Goal: Task Accomplishment & Management: Use online tool/utility

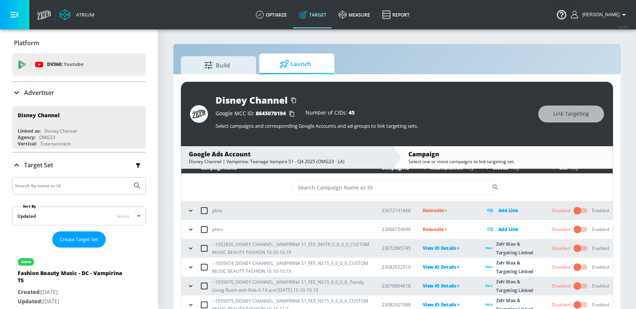
scroll to position [28, 0]
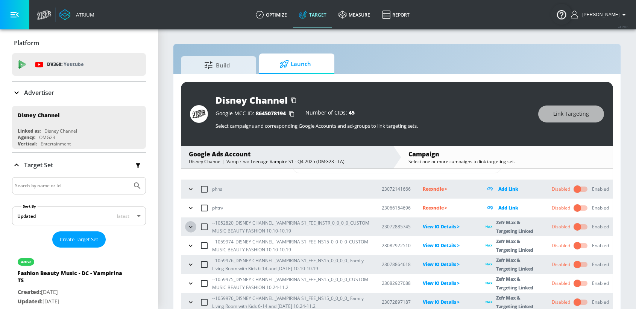
click at [189, 227] on icon "button" at bounding box center [191, 227] width 8 height 8
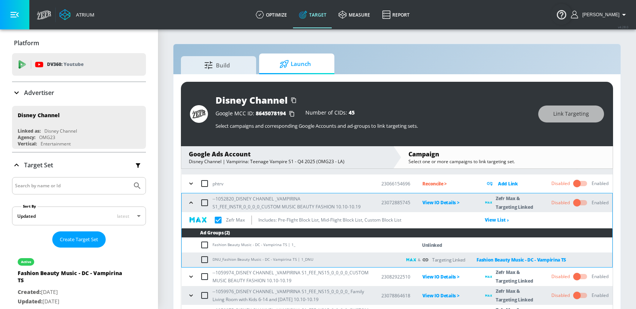
scroll to position [83, 0]
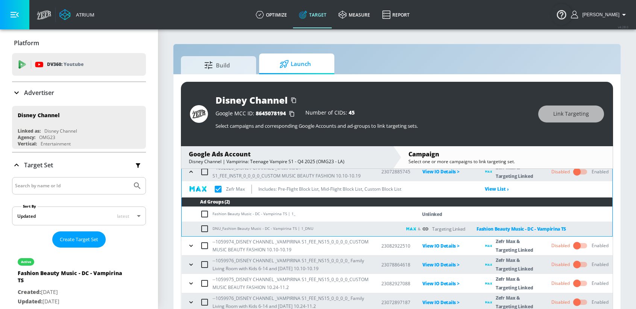
click at [204, 214] on input "checkbox" at bounding box center [206, 213] width 12 height 9
checkbox input "true"
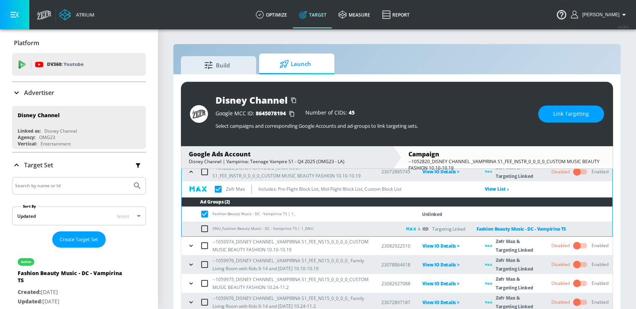
click at [564, 119] on button "Link Targeting" at bounding box center [572, 113] width 66 height 17
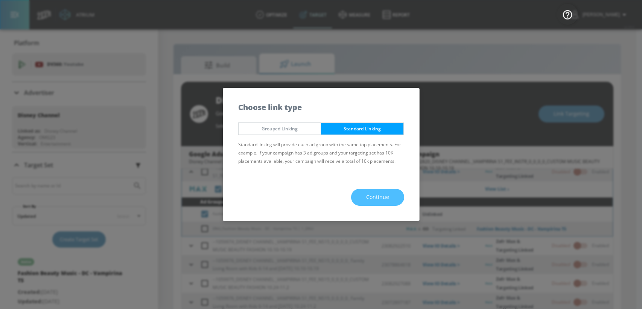
click at [370, 200] on span "Continue" at bounding box center [377, 196] width 23 height 9
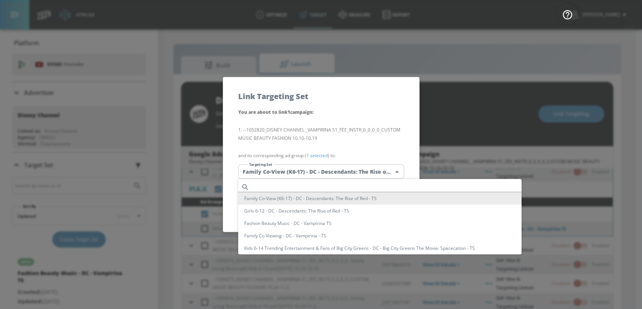
click at [306, 169] on body "Atrium optimize Target measure Report optimize Target measure Report v 4.28.0 S…" at bounding box center [321, 160] width 642 height 320
click at [286, 183] on input "text" at bounding box center [387, 187] width 269 height 10
paste input "Fashion Beauty Music - DC - Vampirina TS"
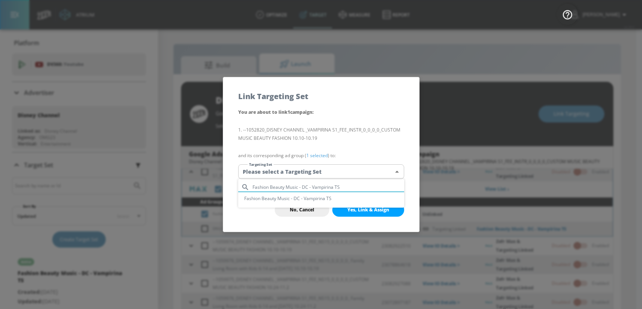
type input "Fashion Beauty Music - DC - Vampirina TS"
click at [261, 199] on li "Fashion Beauty Music - DC - Vampirina TS" at bounding box center [321, 198] width 166 height 12
type input "dcc0b43f-4c17-493a-91a0-146f21cd5747"
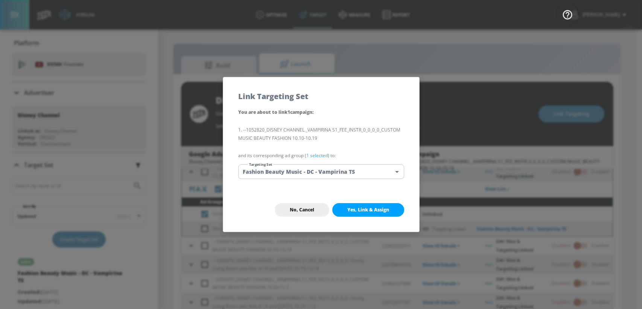
click at [356, 207] on span "Yes, Link & Assign" at bounding box center [368, 210] width 42 height 6
checkbox input "true"
checkbox input "false"
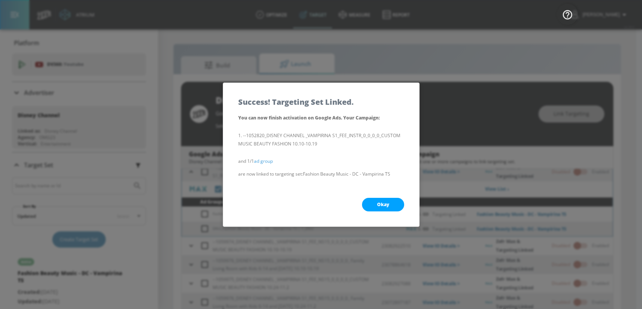
click at [380, 201] on span "Okay" at bounding box center [383, 204] width 12 height 6
checkbox input "true"
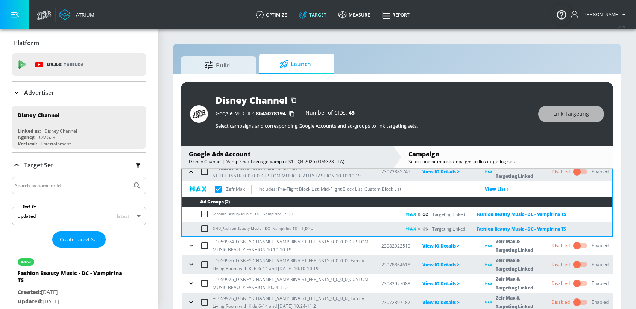
click at [190, 250] on button "button" at bounding box center [191, 245] width 11 height 11
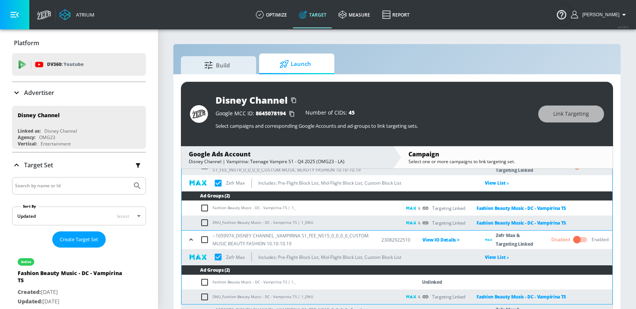
scroll to position [97, 0]
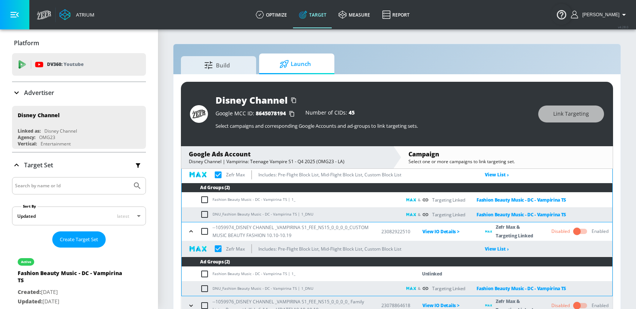
click at [206, 276] on input "checkbox" at bounding box center [206, 273] width 12 height 9
checkbox input "true"
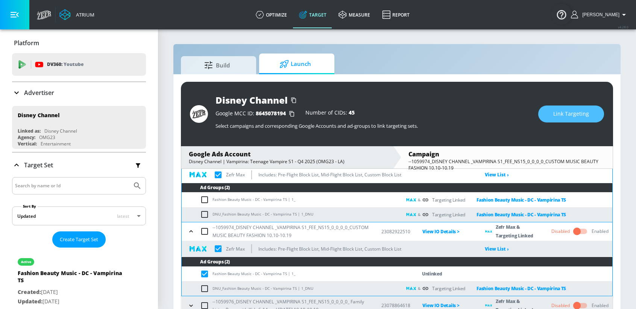
click at [561, 120] on button "Link Targeting" at bounding box center [572, 113] width 66 height 17
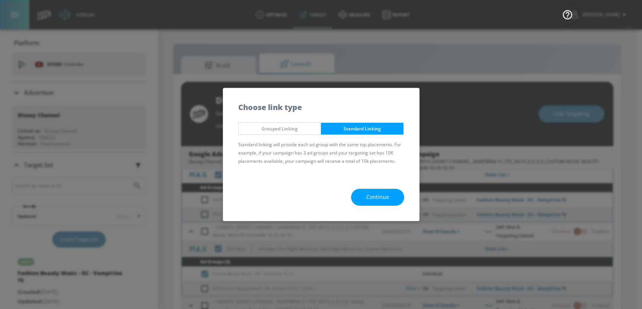
click at [365, 201] on button "Continue" at bounding box center [377, 197] width 53 height 17
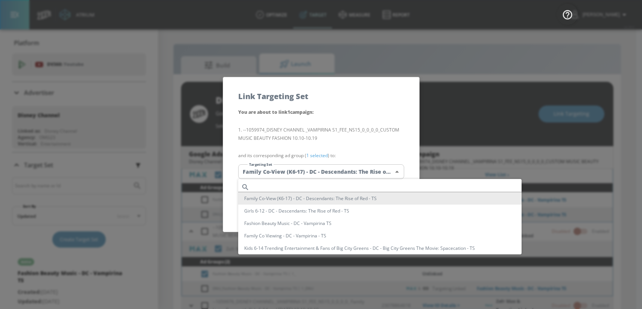
click at [326, 165] on body "Atrium optimize Target measure Report optimize Target measure Report v 4.28.0 S…" at bounding box center [321, 160] width 642 height 320
click at [269, 186] on input "text" at bounding box center [387, 187] width 269 height 10
paste input "Fashion Beauty Music - DC - Vampirina TS"
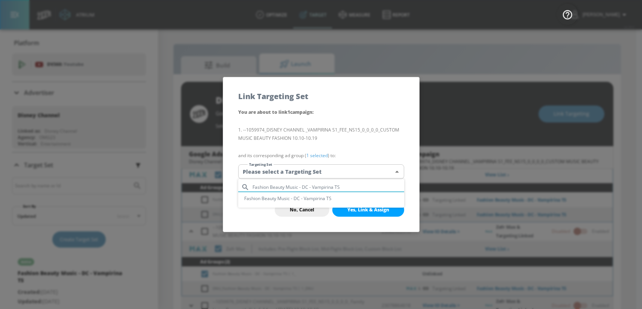
type input "Fashion Beauty Music - DC - Vampirina TS"
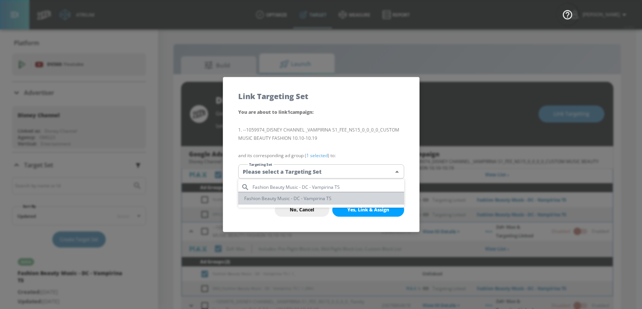
click at [265, 197] on li "Fashion Beauty Music - DC - Vampirina TS" at bounding box center [321, 198] width 166 height 12
type input "dcc0b43f-4c17-493a-91a0-146f21cd5747"
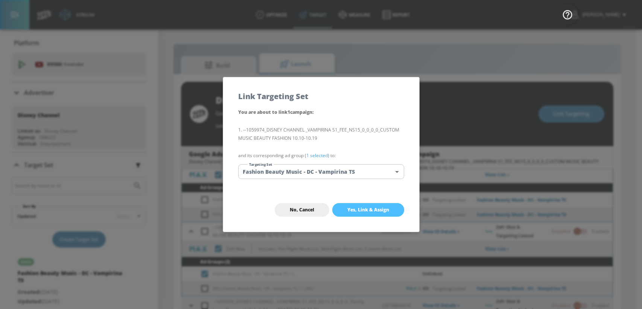
click at [364, 211] on span "Yes, Link & Assign" at bounding box center [368, 210] width 42 height 6
checkbox input "true"
checkbox input "false"
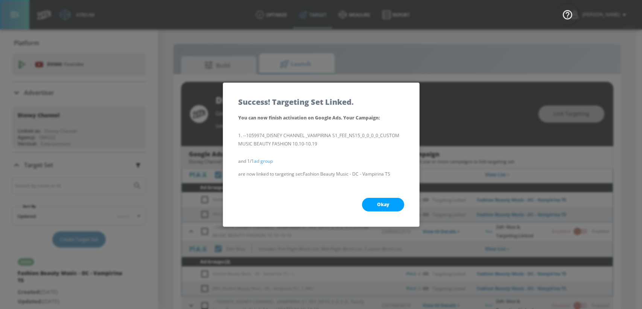
click at [385, 205] on span "Okay" at bounding box center [383, 204] width 12 height 6
checkbox input "true"
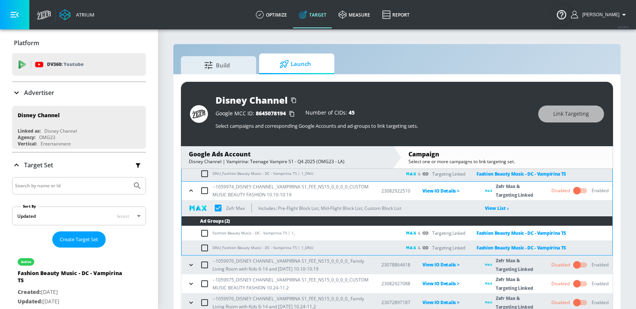
scroll to position [138, 0]
click at [190, 265] on icon "button" at bounding box center [191, 264] width 8 height 8
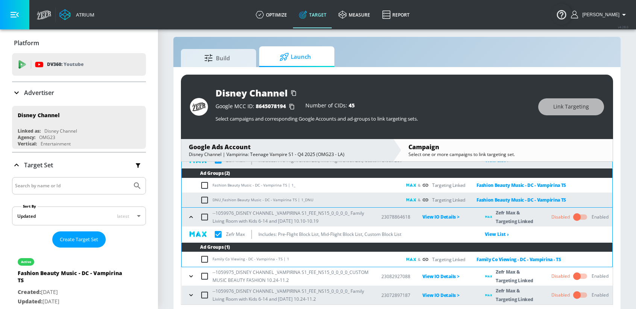
scroll to position [11, 0]
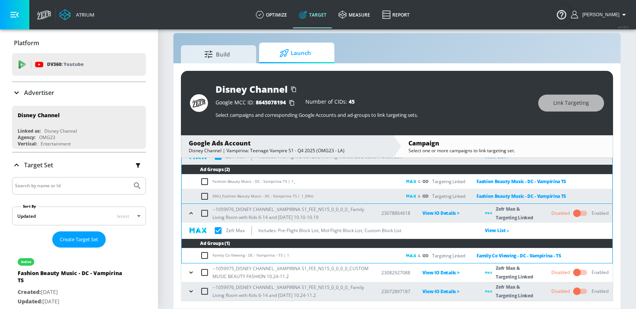
click at [187, 272] on icon "button" at bounding box center [191, 272] width 8 height 8
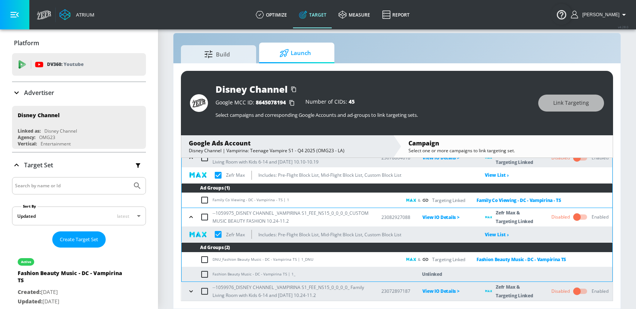
scroll to position [233, 0]
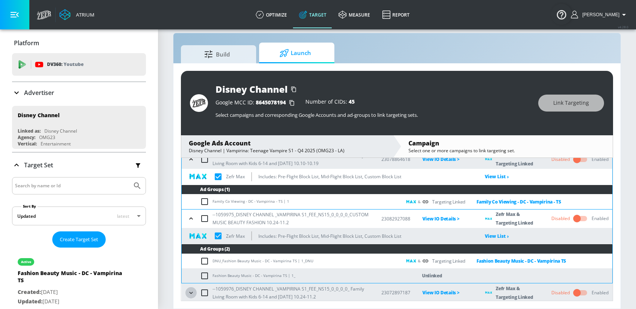
click at [191, 293] on icon "button" at bounding box center [191, 293] width 8 height 8
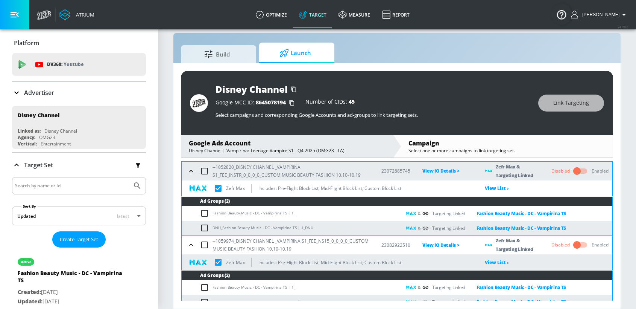
scroll to position [275, 0]
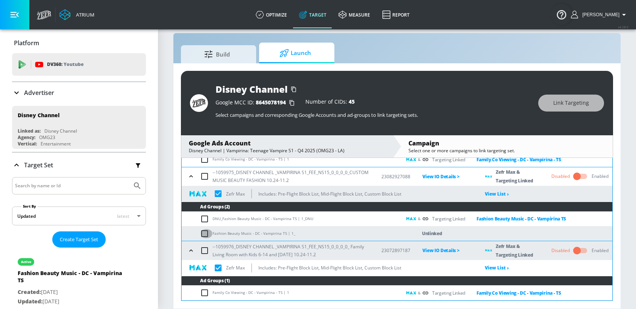
click at [205, 234] on input "checkbox" at bounding box center [206, 233] width 12 height 9
checkbox input "true"
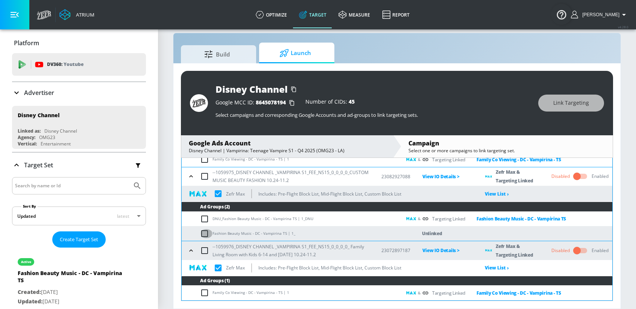
checkbox input "true"
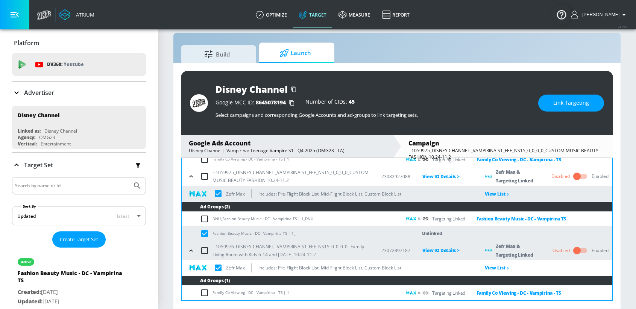
click at [568, 103] on span "Link Targeting" at bounding box center [572, 102] width 36 height 9
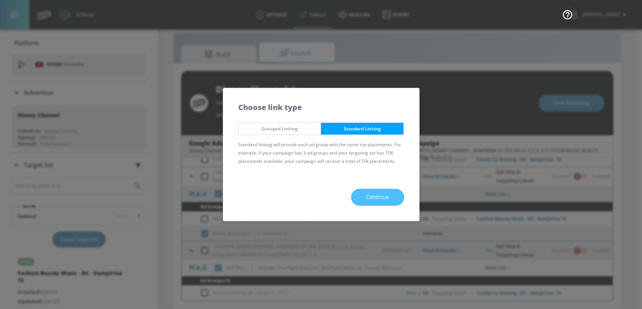
click at [388, 201] on button "Continue" at bounding box center [377, 197] width 53 height 17
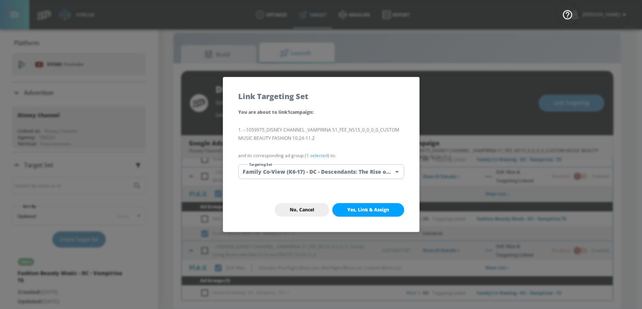
click at [290, 172] on body "Atrium optimize Target measure Report optimize Target measure Report v 4.28.0 S…" at bounding box center [321, 149] width 642 height 320
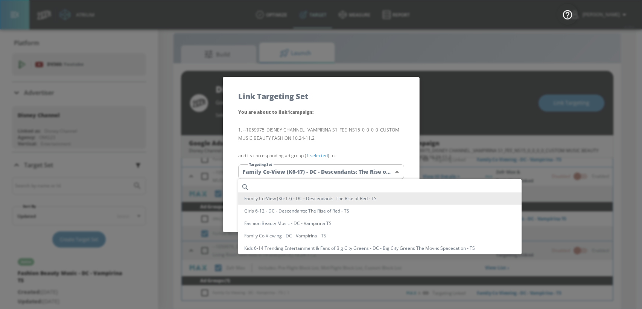
click at [262, 186] on input "text" at bounding box center [387, 187] width 269 height 10
paste input "Fashion Beauty Music - DC - Vampirina TS"
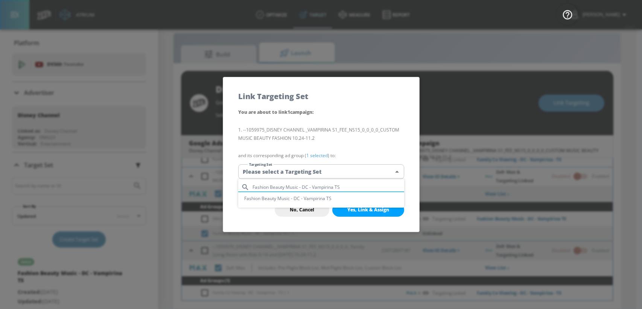
type input "Fashion Beauty Music - DC - Vampirina TS"
click at [260, 200] on li "Fashion Beauty Music - DC - Vampirina TS" at bounding box center [321, 198] width 166 height 12
type input "dcc0b43f-4c17-493a-91a0-146f21cd5747"
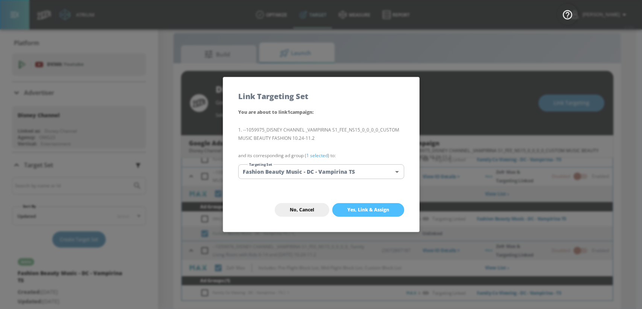
click at [383, 207] on span "Yes, Link & Assign" at bounding box center [368, 210] width 42 height 6
checkbox input "true"
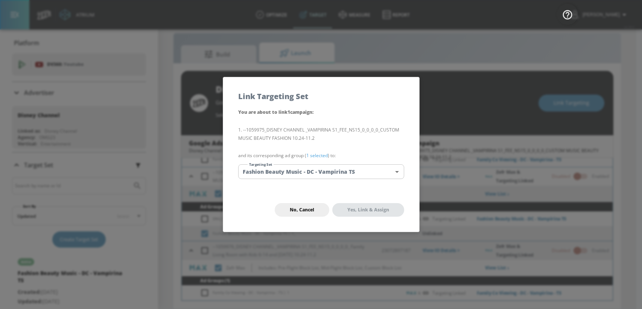
checkbox input "false"
checkbox input "true"
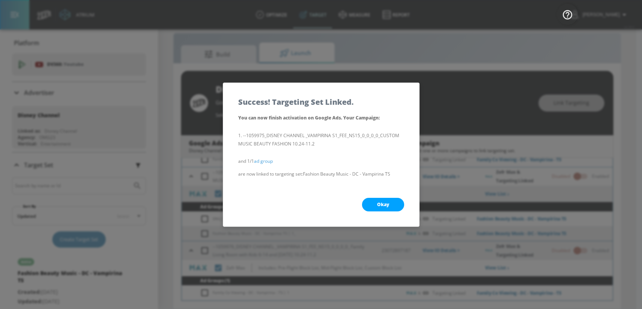
click at [390, 206] on button "Okay" at bounding box center [383, 205] width 42 height 14
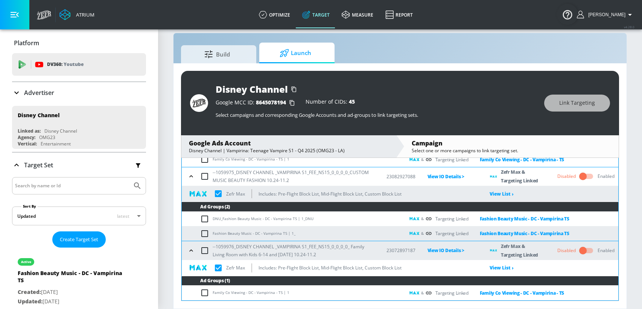
checkbox input "true"
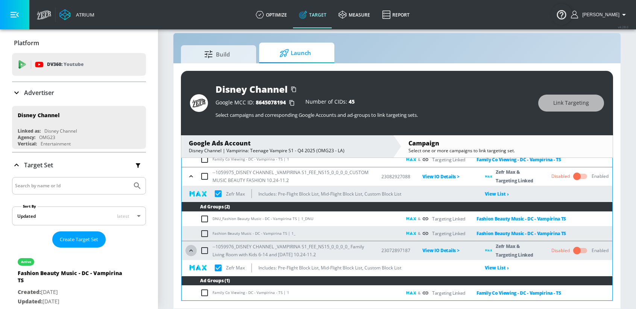
click at [189, 249] on icon "button" at bounding box center [191, 251] width 8 height 8
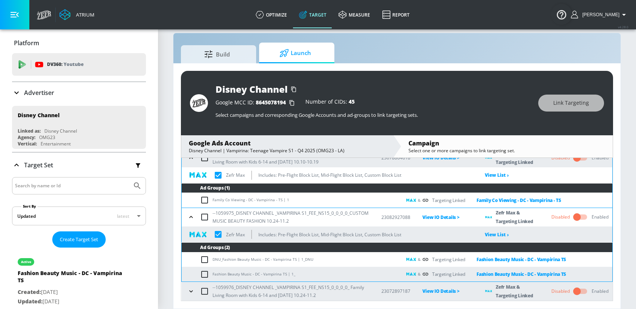
click at [189, 217] on icon "button" at bounding box center [191, 217] width 8 height 8
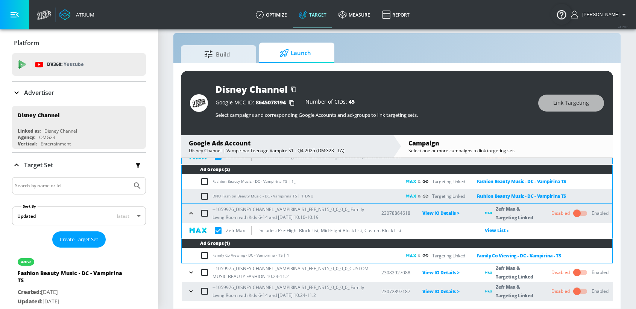
scroll to position [179, 0]
click at [189, 211] on icon "button" at bounding box center [191, 213] width 8 height 8
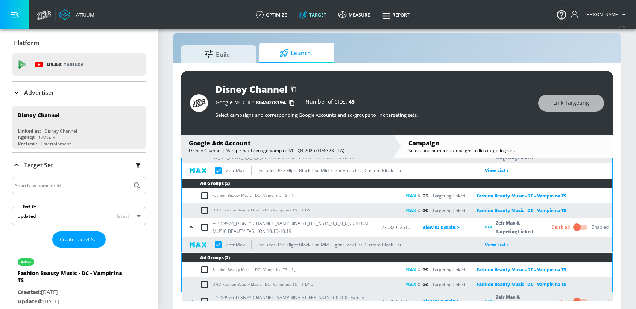
scroll to position [58, 0]
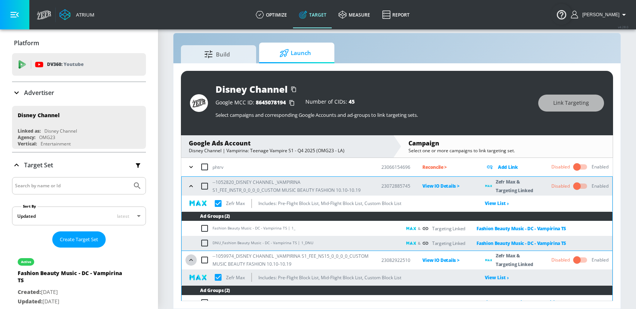
click at [192, 262] on icon "button" at bounding box center [191, 260] width 8 height 8
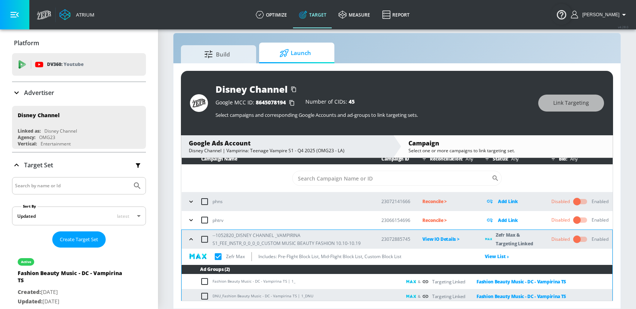
scroll to position [1, 0]
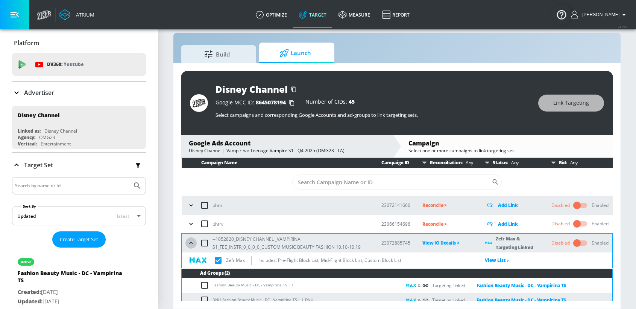
click at [191, 246] on icon "button" at bounding box center [191, 243] width 8 height 8
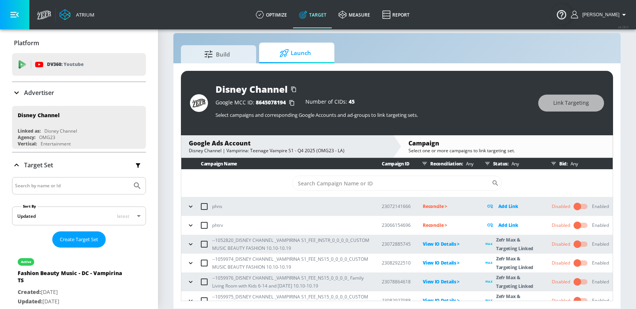
scroll to position [28, 0]
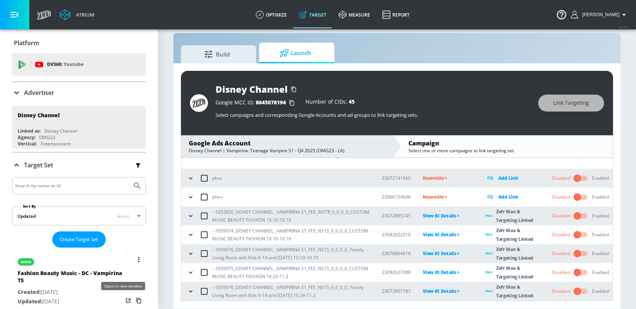
click at [125, 300] on icon "list of Target Set" at bounding box center [129, 301] width 8 height 8
